Goal: Task Accomplishment & Management: Manage account settings

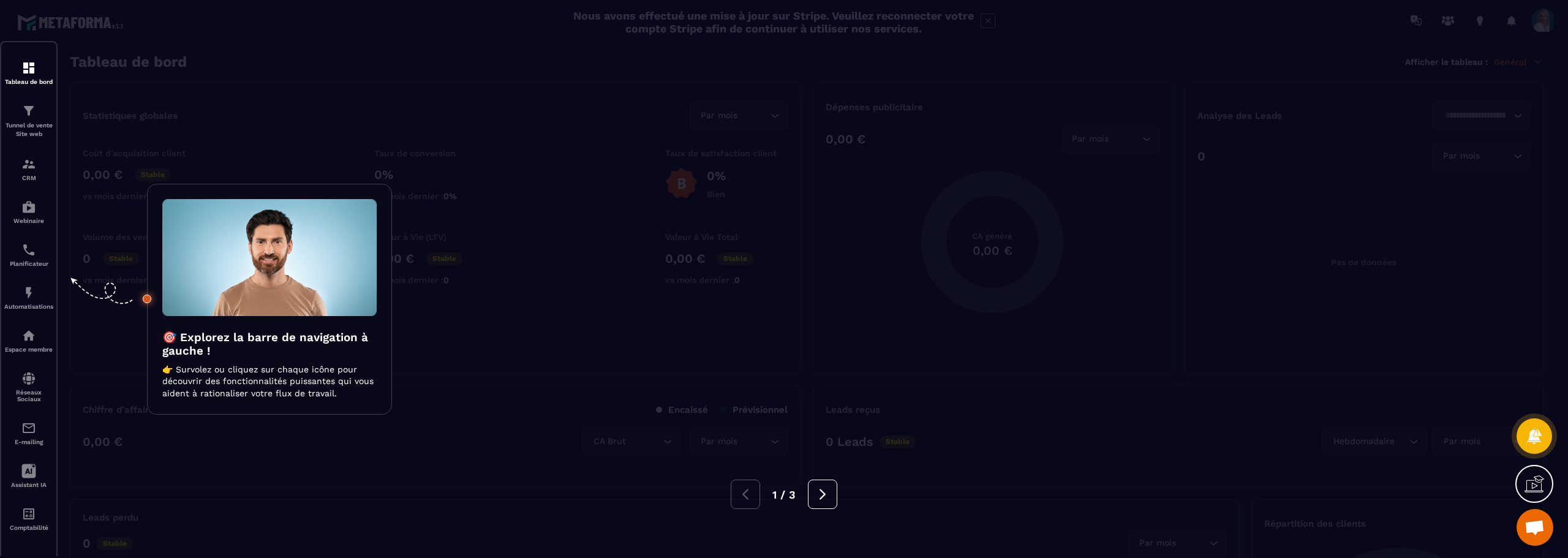
click at [1383, 71] on div at bounding box center [784, 279] width 1568 height 558
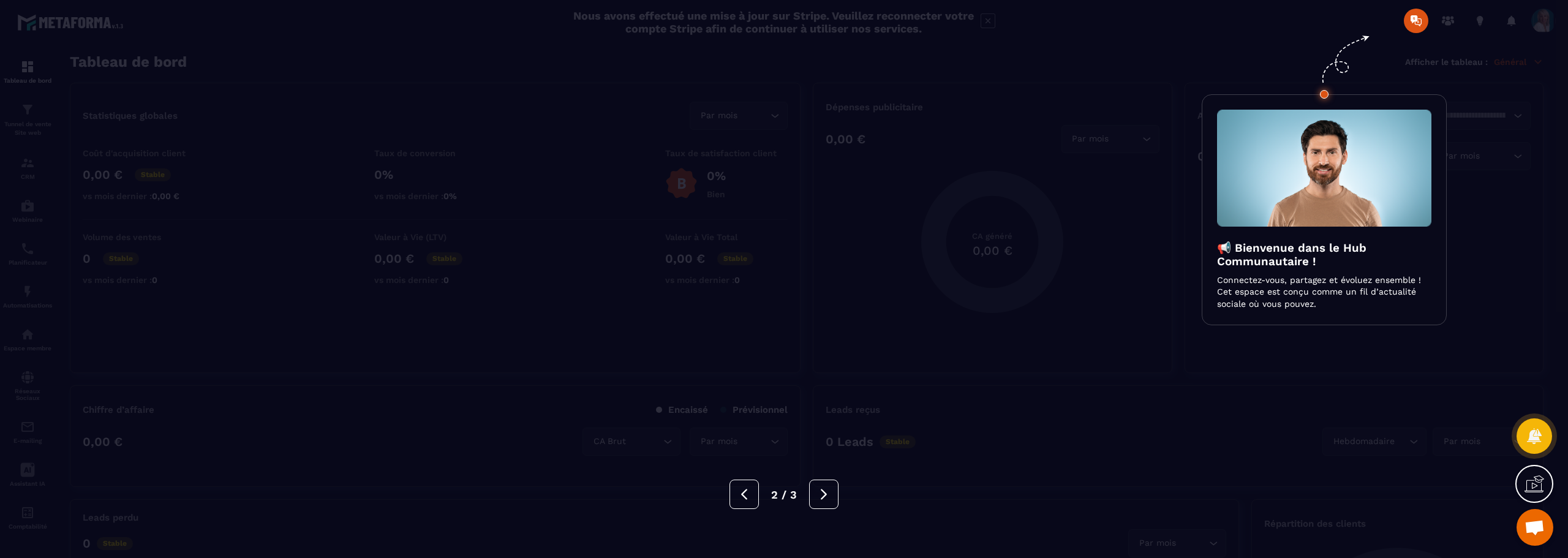
click at [1546, 24] on div at bounding box center [784, 279] width 1568 height 558
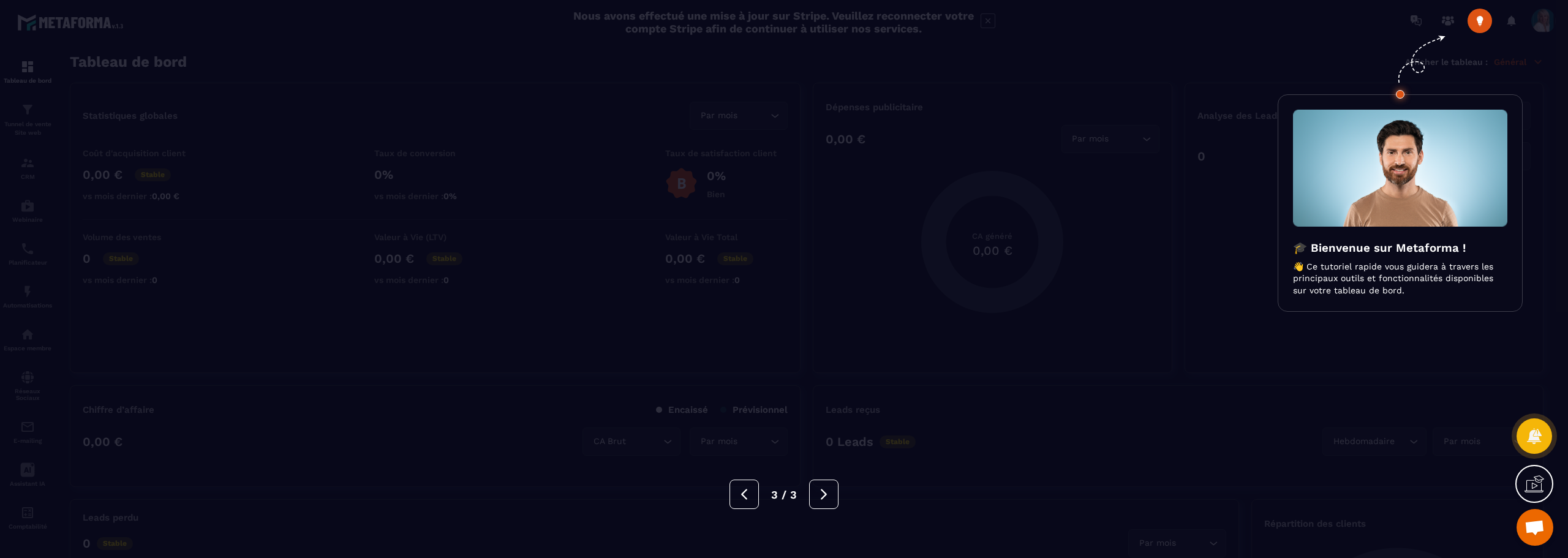
click at [1545, 22] on div at bounding box center [784, 279] width 1568 height 558
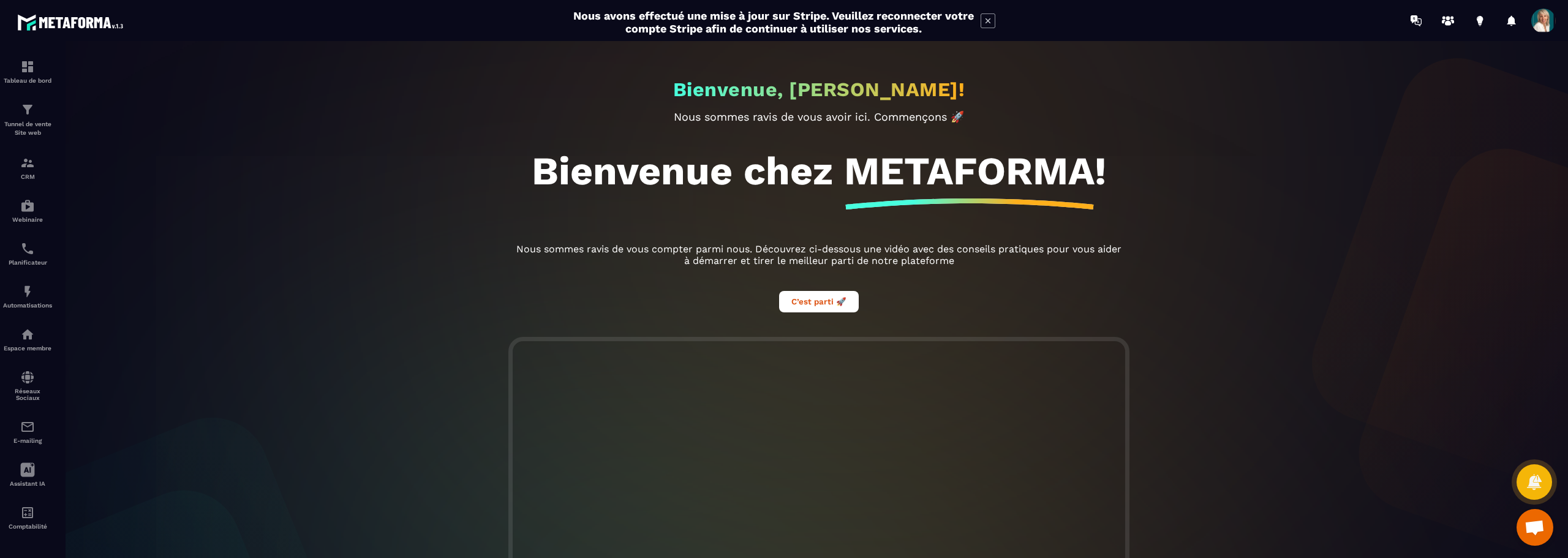
click at [1546, 22] on span at bounding box center [1544, 21] width 24 height 24
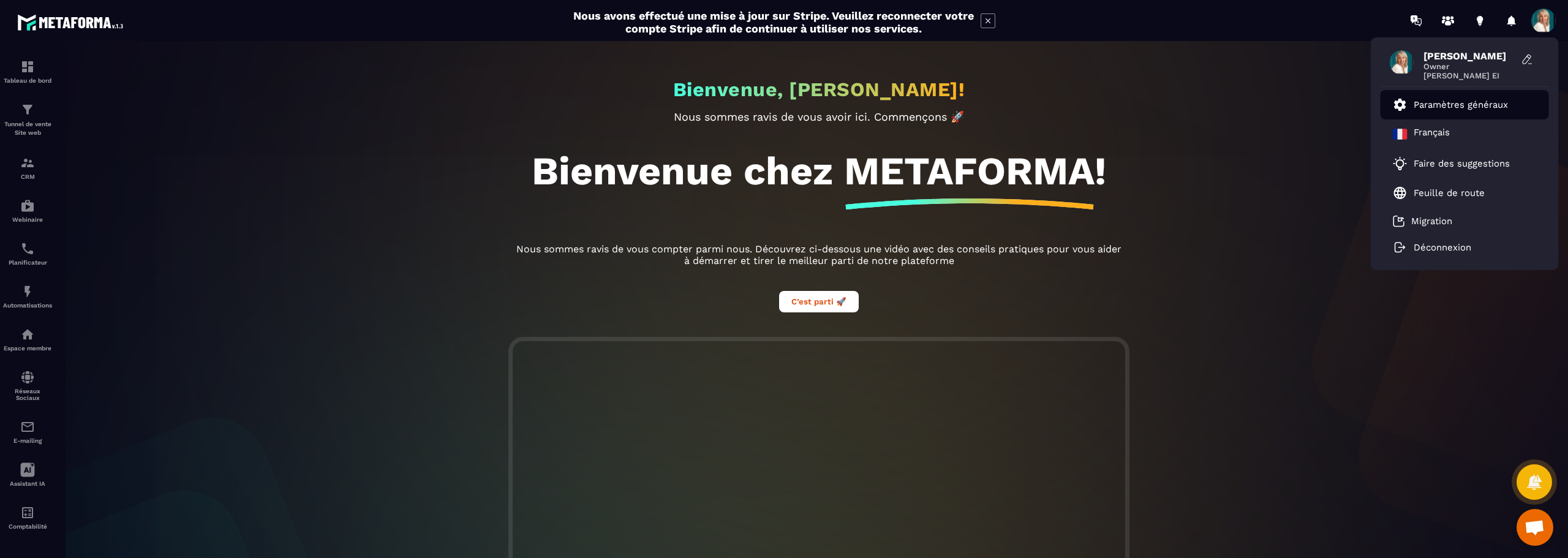
click at [1479, 103] on p "Paramètres généraux" at bounding box center [1461, 104] width 95 height 11
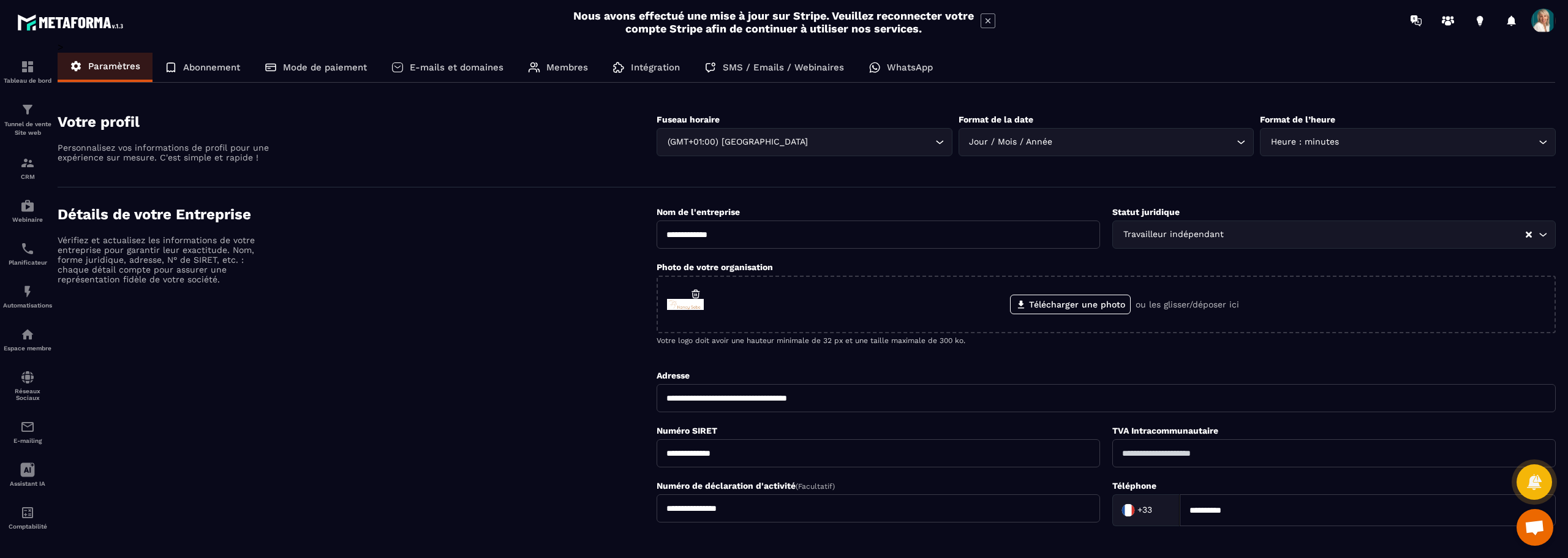
click at [212, 68] on p "Abonnement" at bounding box center [212, 67] width 57 height 11
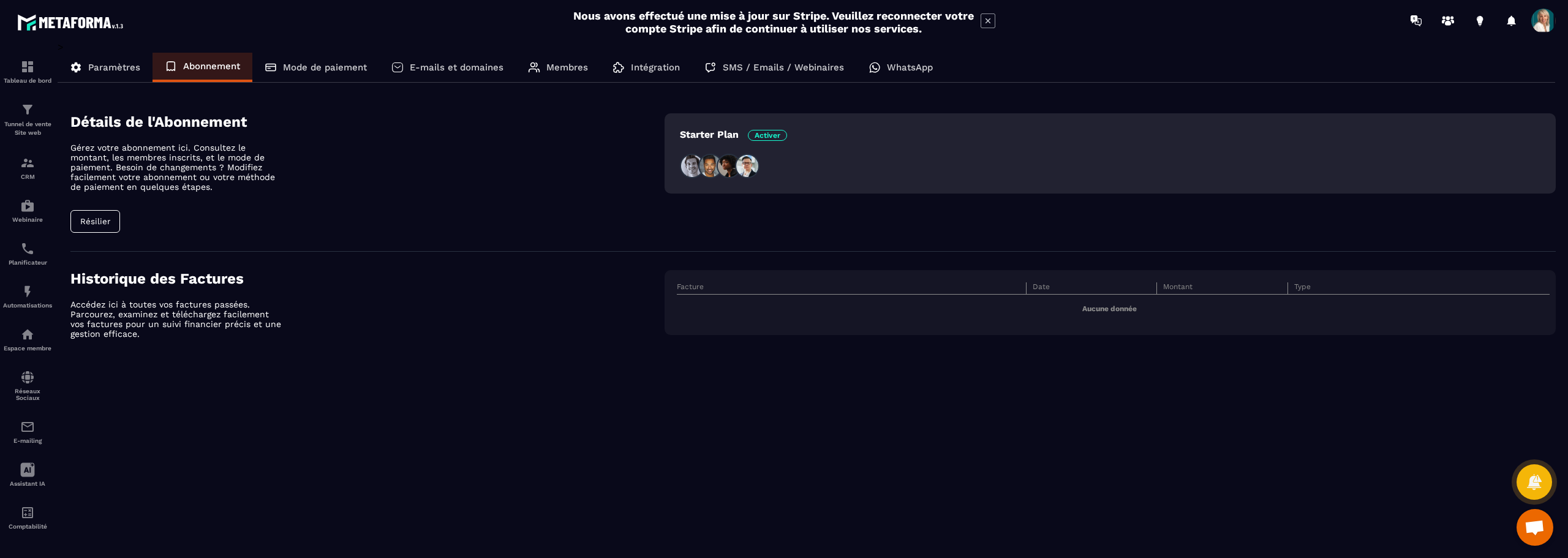
click at [331, 67] on p "Mode de paiement" at bounding box center [325, 67] width 84 height 11
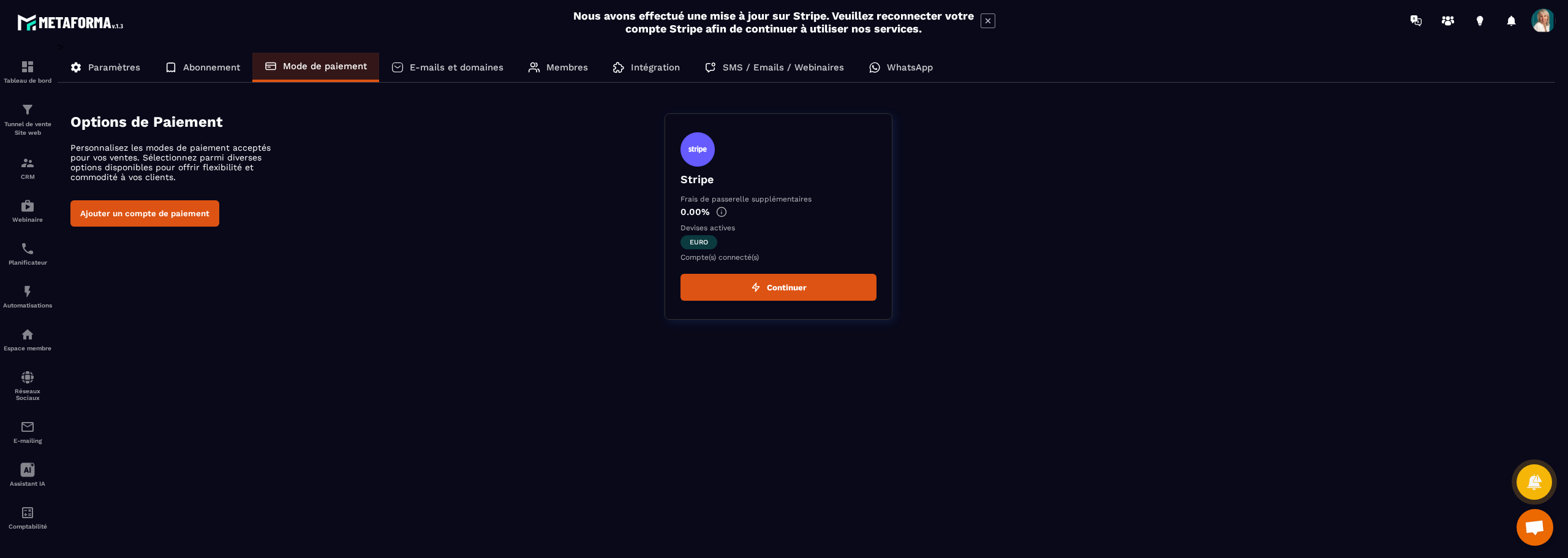
click at [454, 67] on p "E-mails et domaines" at bounding box center [457, 67] width 94 height 11
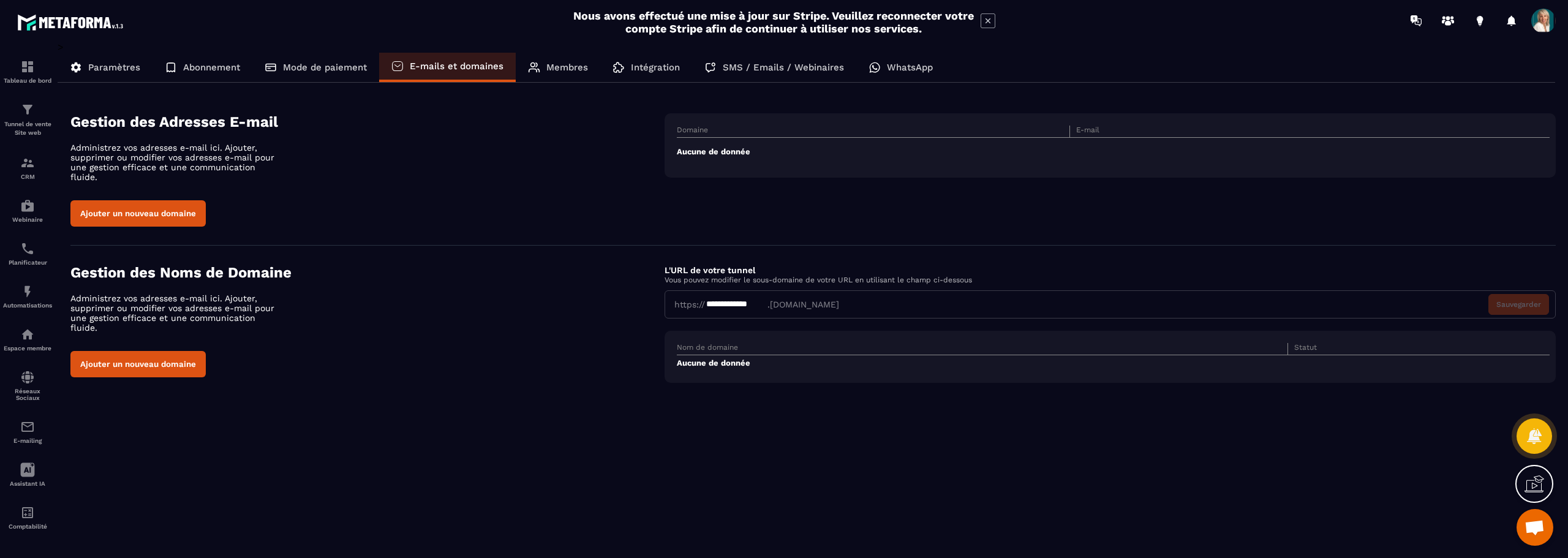
click at [553, 70] on p "Membres" at bounding box center [567, 67] width 41 height 11
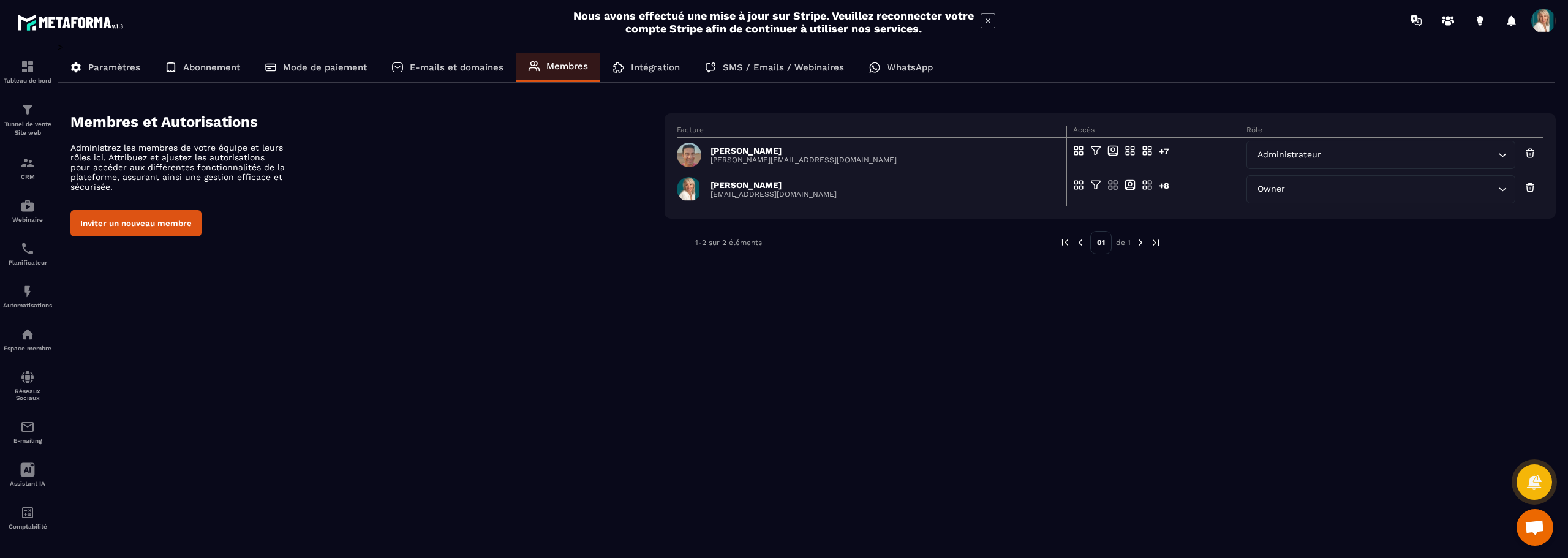
click at [662, 66] on p "Intégration" at bounding box center [655, 67] width 49 height 11
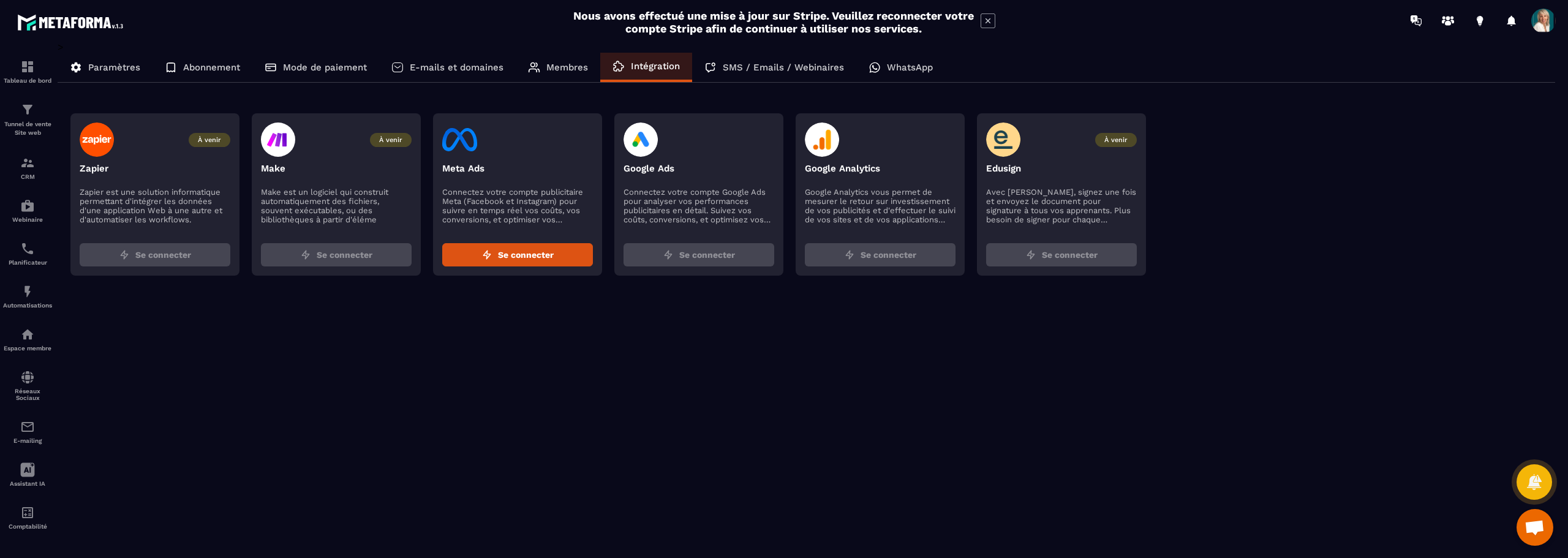
click at [742, 66] on p "SMS / Emails / Webinaires" at bounding box center [783, 67] width 121 height 11
